Goal: Transaction & Acquisition: Purchase product/service

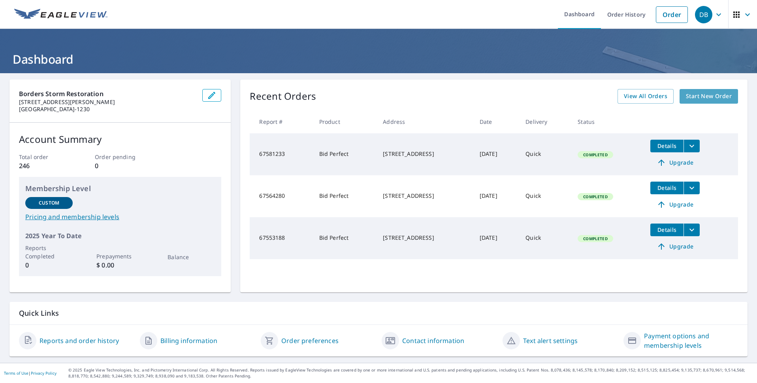
click at [688, 98] on span "Start New Order" at bounding box center [709, 96] width 46 height 10
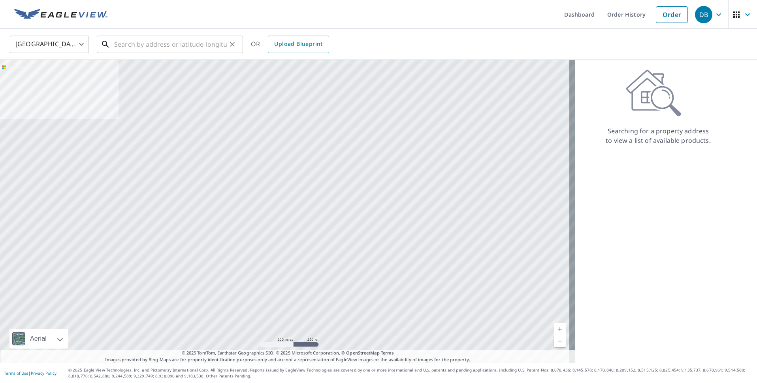
click at [207, 46] on input "text" at bounding box center [170, 44] width 113 height 22
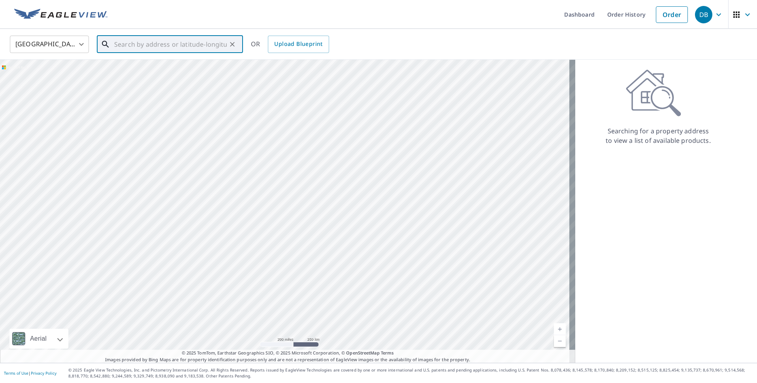
click at [149, 43] on input "text" at bounding box center [170, 44] width 113 height 22
click at [135, 71] on span "[STREET_ADDRESS][PERSON_NAME]" at bounding box center [175, 66] width 124 height 9
type input "[STREET_ADDRESS][PERSON_NAME][PERSON_NAME]"
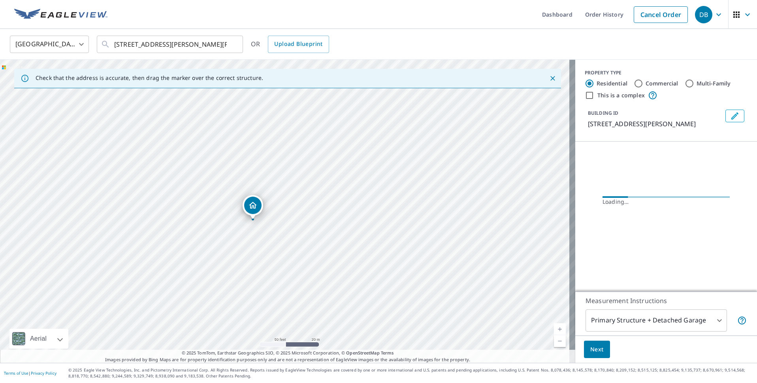
drag, startPoint x: 207, startPoint y: 219, endPoint x: 336, endPoint y: 215, distance: 128.1
click at [336, 215] on div "[STREET_ADDRESS][PERSON_NAME][PERSON_NAME]" at bounding box center [287, 211] width 575 height 303
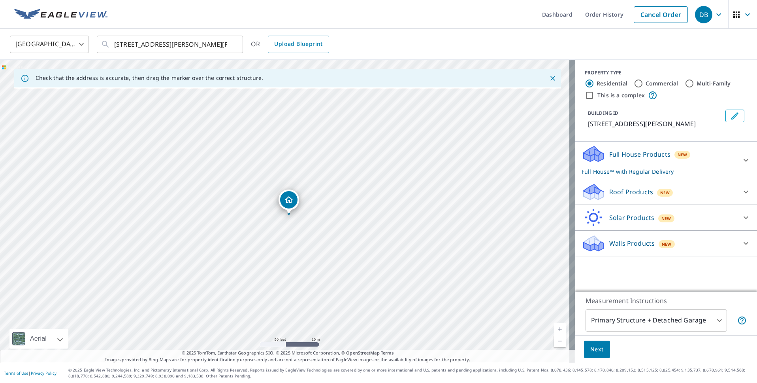
drag, startPoint x: 289, startPoint y: 198, endPoint x: 294, endPoint y: 202, distance: 5.9
click at [741, 189] on icon at bounding box center [745, 191] width 9 height 9
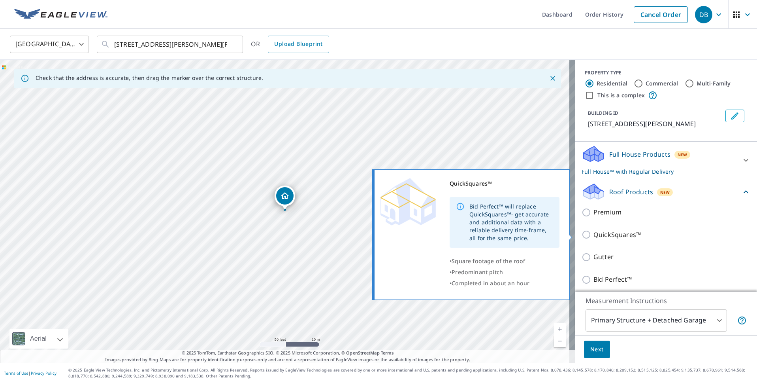
click at [621, 234] on p "QuickSquares™" at bounding box center [617, 235] width 47 height 10
click at [594, 234] on input "QuickSquares™" at bounding box center [588, 234] width 12 height 9
checkbox input "true"
checkbox input "false"
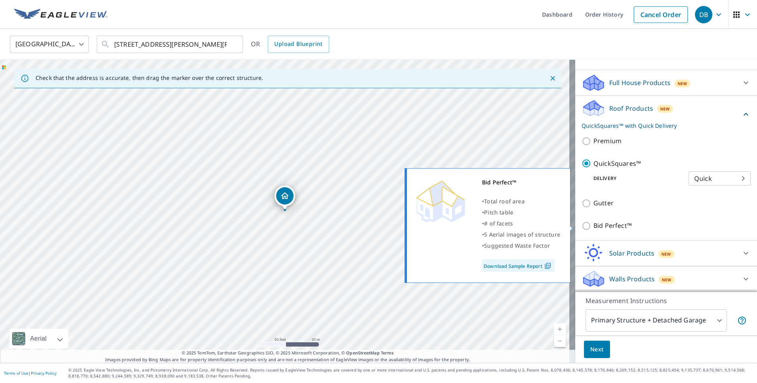
scroll to position [72, 0]
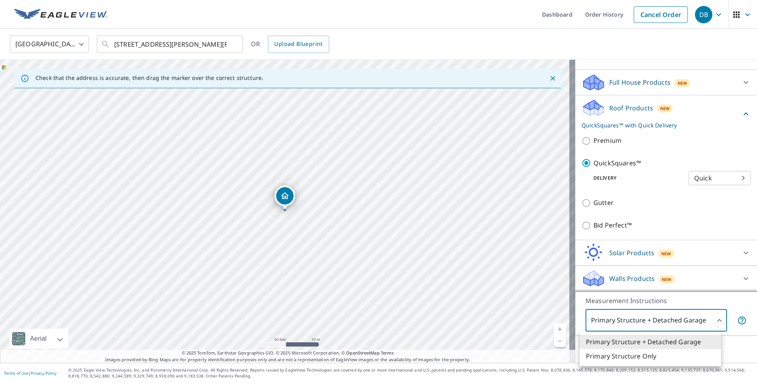
click at [688, 319] on body "DB DB Dashboard Order History Cancel Order DB [GEOGRAPHIC_DATA] [GEOGRAPHIC_DAT…" at bounding box center [378, 191] width 757 height 383
click at [679, 342] on li "Primary Structure + Detached Garage" at bounding box center [650, 341] width 141 height 14
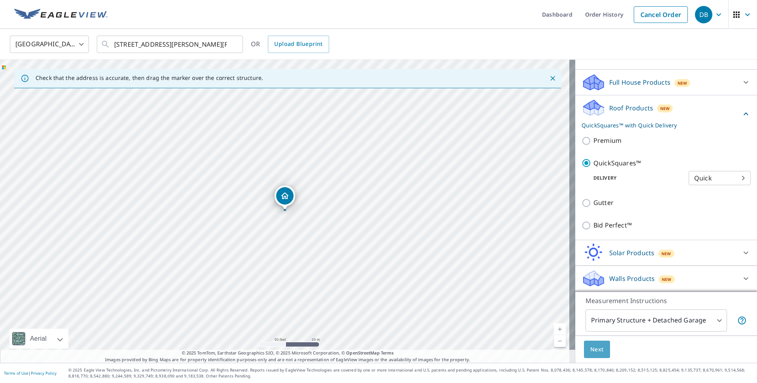
click at [590, 345] on span "Next" at bounding box center [596, 349] width 13 height 10
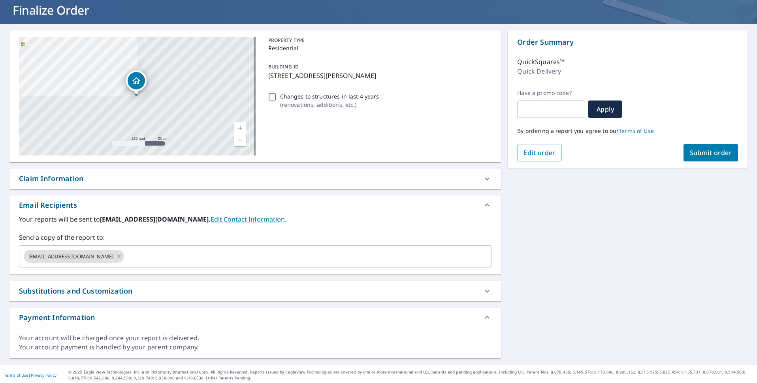
scroll to position [51, 0]
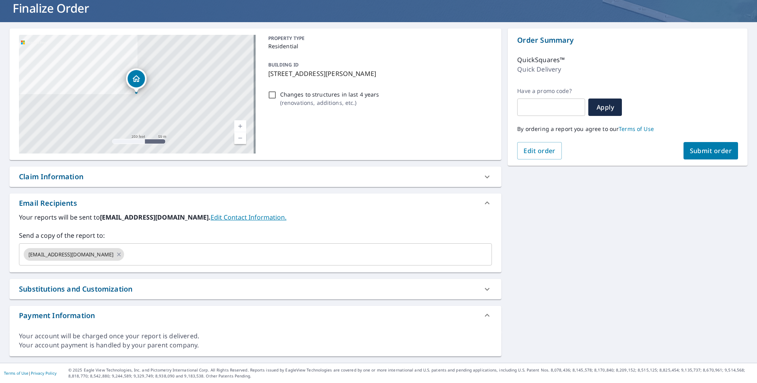
click at [364, 280] on div "Substitutions and Customization" at bounding box center [255, 289] width 492 height 20
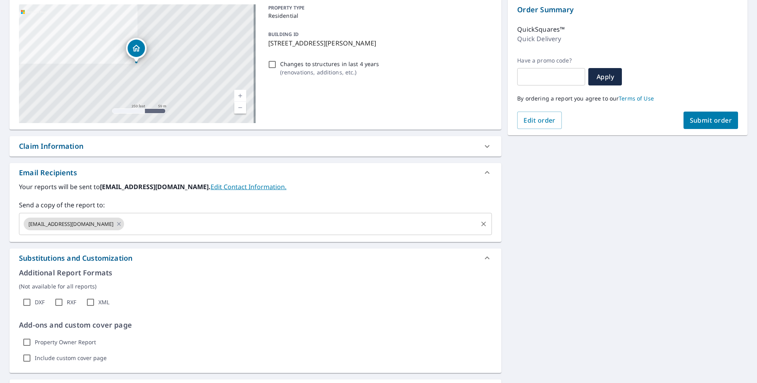
scroll to position [82, 0]
click at [575, 232] on div "[STREET_ADDRESS][PERSON_NAME] Aerial Road A standard road map Aerial A detailed…" at bounding box center [378, 213] width 757 height 444
click at [483, 255] on icon at bounding box center [487, 257] width 9 height 9
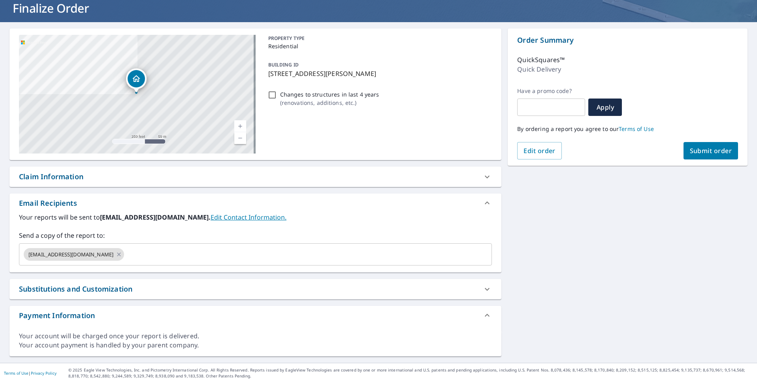
scroll to position [51, 0]
click at [690, 151] on span "Submit order" at bounding box center [711, 150] width 42 height 9
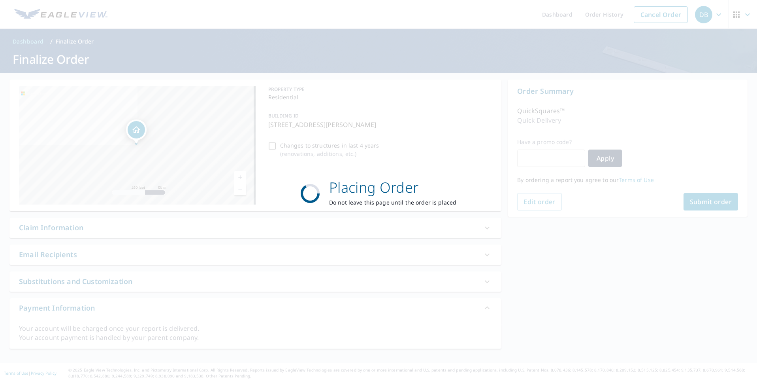
scroll to position [0, 0]
